Goal: Task Accomplishment & Management: Manage account settings

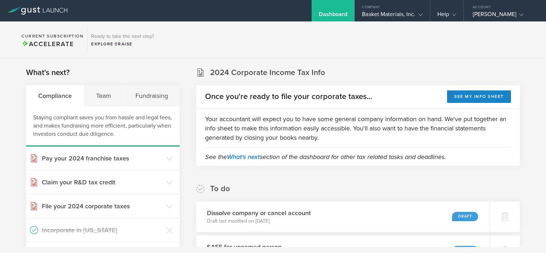
click at [402, 16] on div "Basket Materials, Inc." at bounding box center [392, 16] width 60 height 11
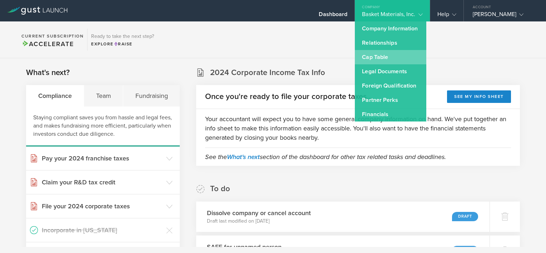
click at [381, 56] on link "Cap Table" at bounding box center [391, 57] width 72 height 14
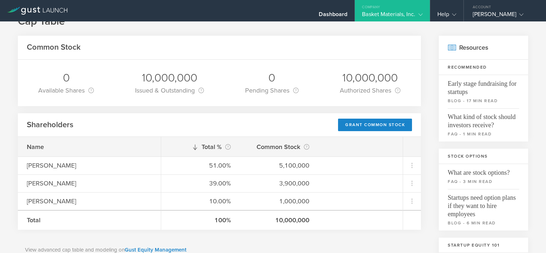
scroll to position [7, 0]
